Goal: Find specific page/section: Find specific page/section

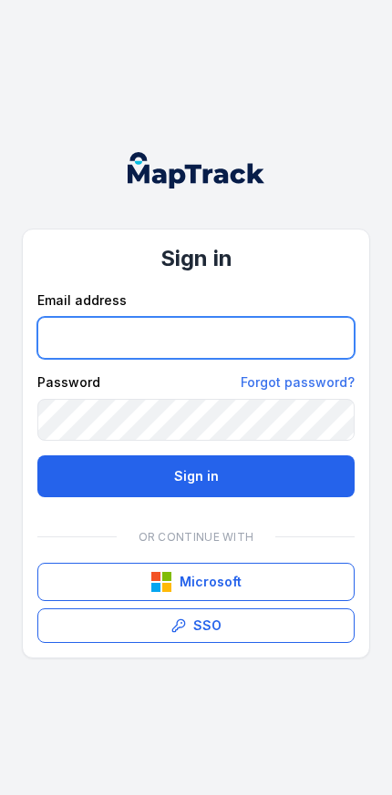
type input "**********"
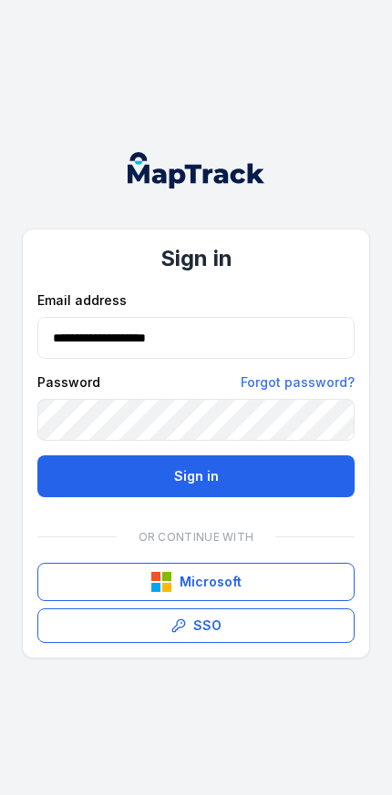
click at [196, 475] on button "Sign in" at bounding box center [195, 476] width 317 height 42
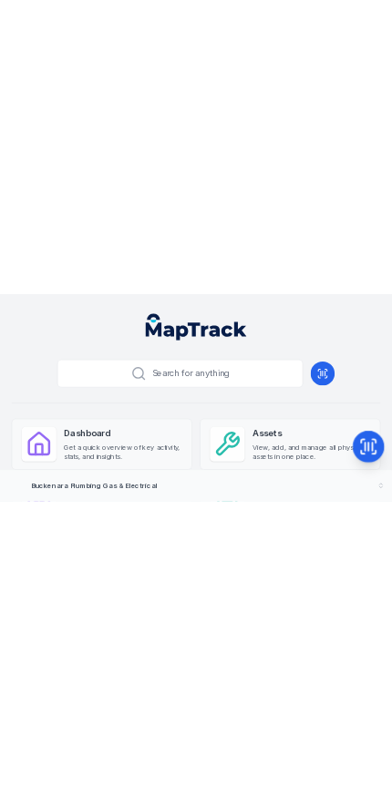
scroll to position [54, 0]
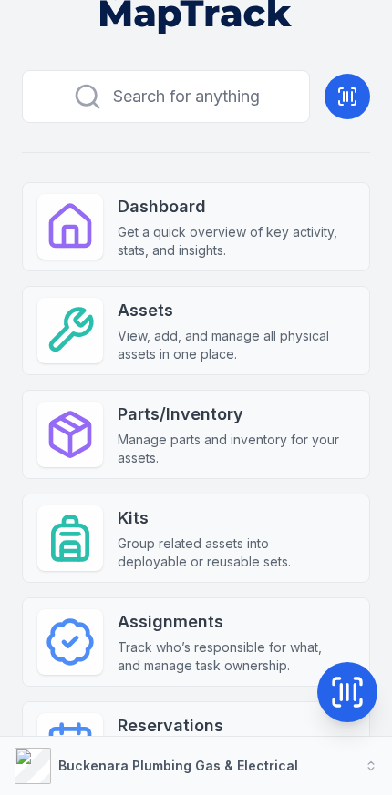
click at [257, 770] on strong "Buckenara Plumbing Gas & Electrical" at bounding box center [177, 765] width 239 height 15
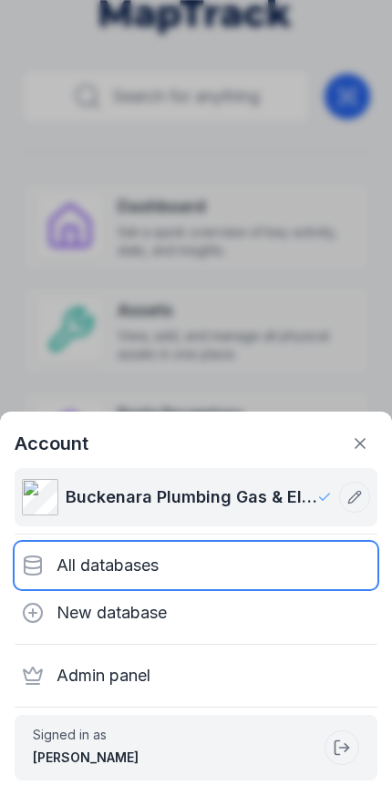
click at [207, 565] on div "All databases" at bounding box center [196, 565] width 362 height 47
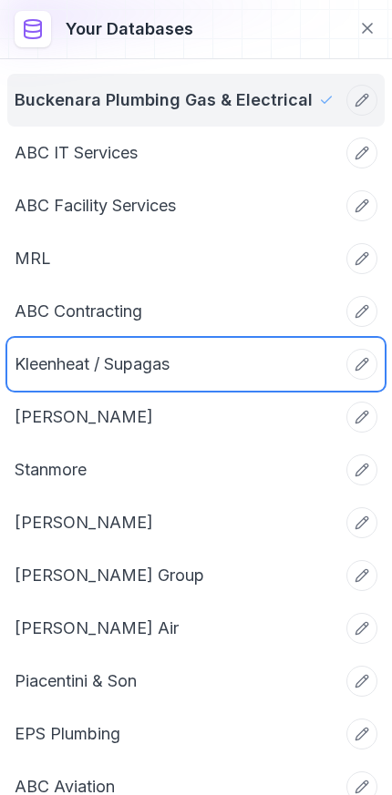
click at [216, 359] on link "Kleenheat / Supagas" at bounding box center [174, 363] width 319 height 25
